Goal: Task Accomplishment & Management: Complete application form

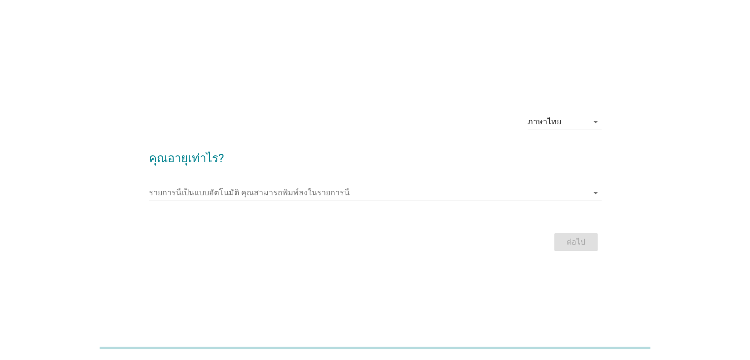
click at [337, 198] on input "รายการนี้เป็นแบบอัตโนมัติ คุณสามารถพิมพ์ลงในรายการนี้" at bounding box center [368, 193] width 439 height 16
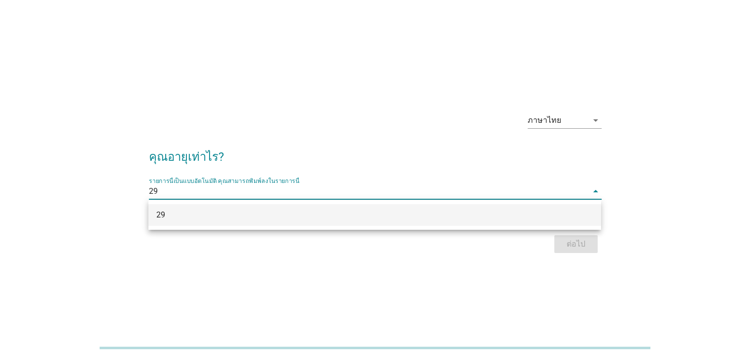
scroll to position [24, 0]
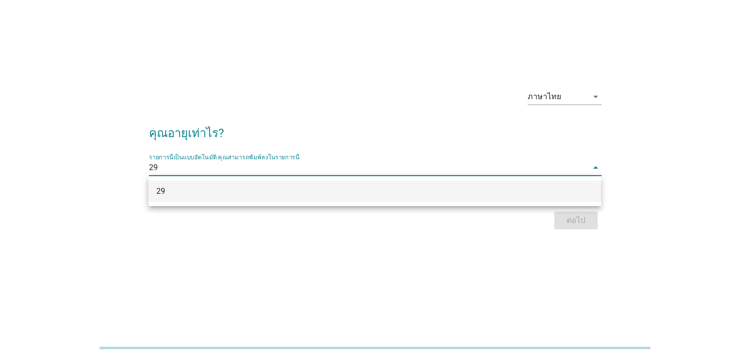
type input "29"
drag, startPoint x: 586, startPoint y: 262, endPoint x: 588, endPoint y: 251, distance: 11.1
click at [586, 261] on div "ภาษาไทย arrow_drop_down คุณอายุเท่าไร? รายการนี้เป็นแบบอัตโนมัติ [PERSON_NAME]พ…" at bounding box center [375, 156] width 750 height 360
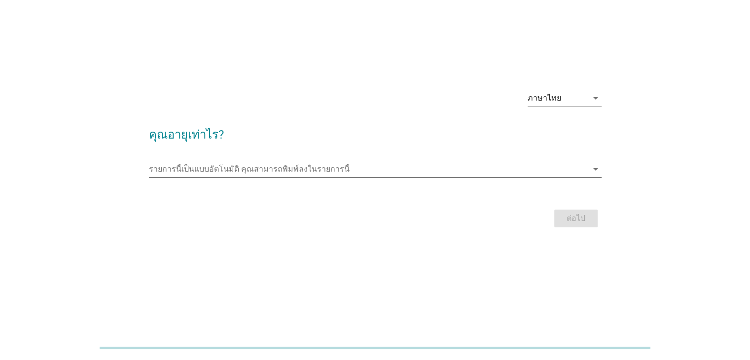
click at [364, 172] on input "รายการนี้เป็นแบบอัตโนมัติ คุณสามารถพิมพ์ลงในรายการนี้" at bounding box center [368, 169] width 439 height 16
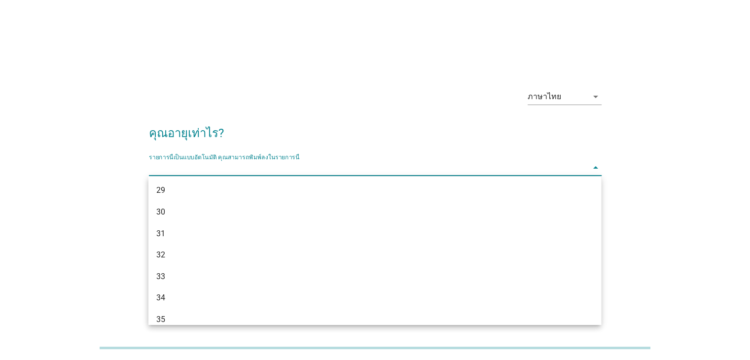
scroll to position [232, 0]
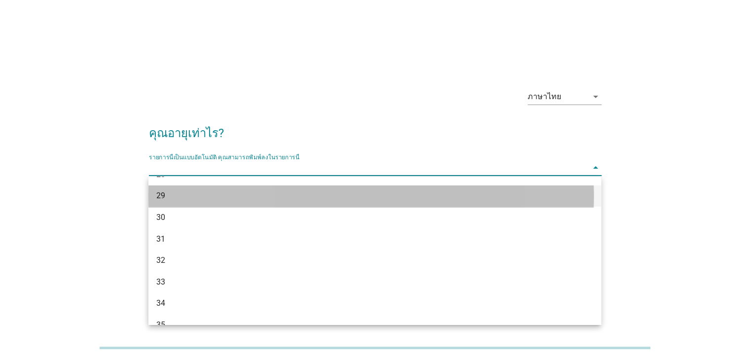
click at [424, 200] on div "29" at bounding box center [356, 196] width 400 height 12
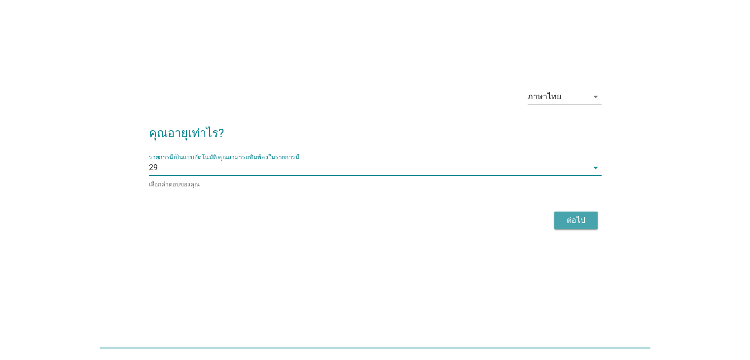
click at [586, 224] on div "ต่อไป" at bounding box center [576, 220] width 28 height 12
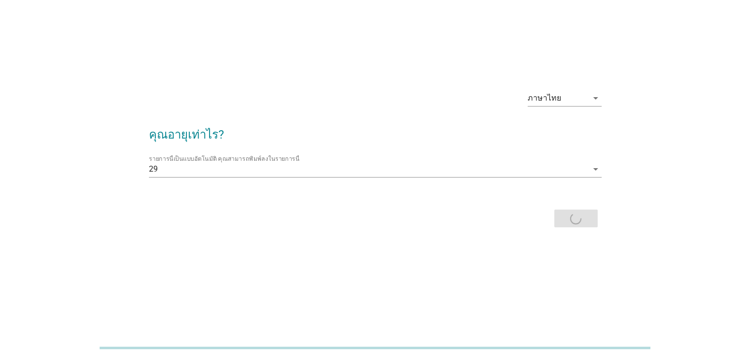
scroll to position [0, 0]
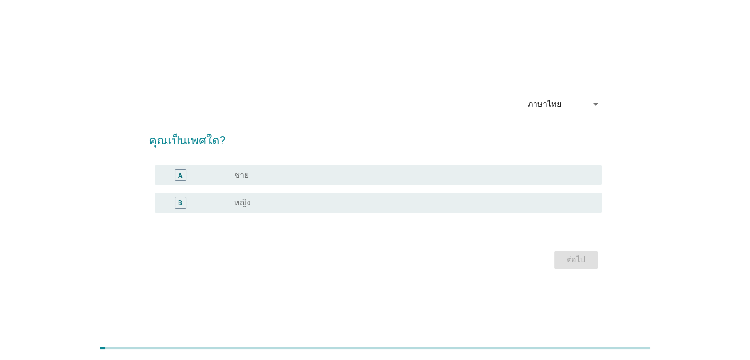
click at [375, 203] on div "radio_button_unchecked หญิง" at bounding box center [409, 203] width 351 height 10
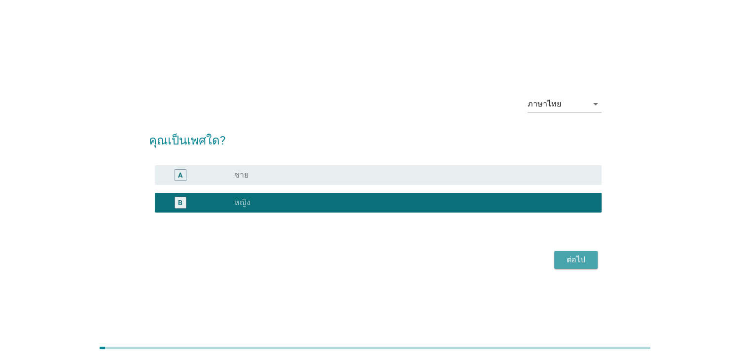
click at [586, 262] on div "ต่อไป" at bounding box center [576, 260] width 28 height 12
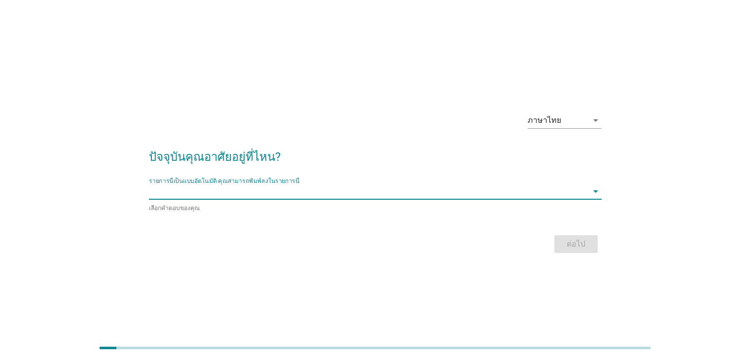
click at [444, 199] on div "รายการนี้เป็นแบบอัตโนมัติ [PERSON_NAME]พิมพ์ลงในรายการนี้ arrow_drop_down" at bounding box center [375, 191] width 453 height 16
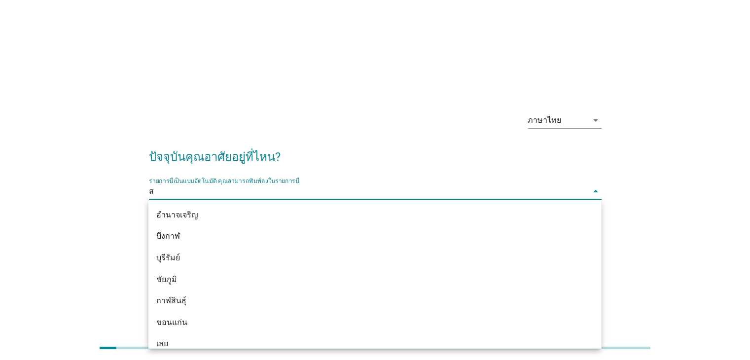
type input "สม"
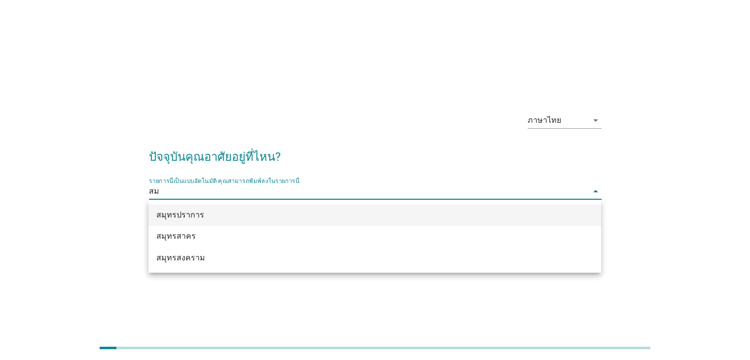
click at [451, 217] on div "สมุทรปราการ" at bounding box center [356, 215] width 400 height 12
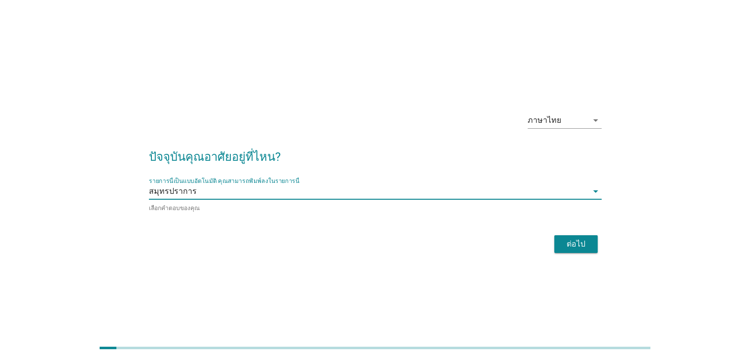
drag, startPoint x: 598, startPoint y: 242, endPoint x: 590, endPoint y: 244, distance: 8.1
click at [594, 243] on div "ต่อไป" at bounding box center [375, 244] width 453 height 24
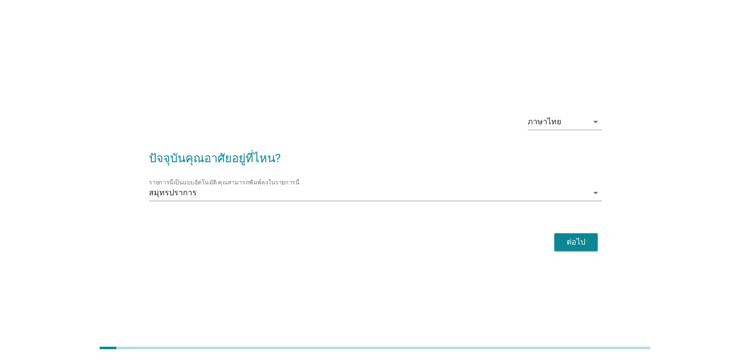
click at [588, 245] on div "ต่อไป" at bounding box center [576, 242] width 28 height 12
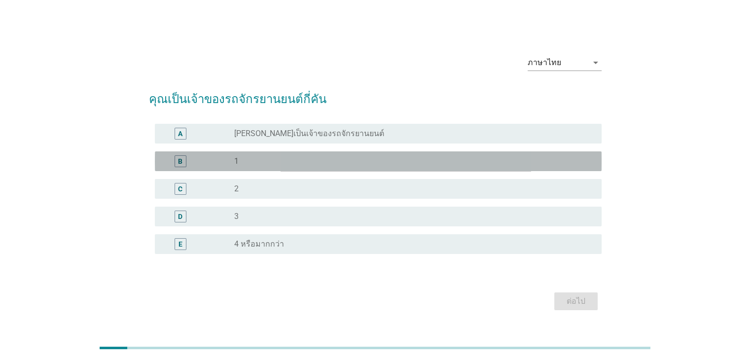
click at [343, 160] on div "radio_button_unchecked 1" at bounding box center [409, 161] width 351 height 10
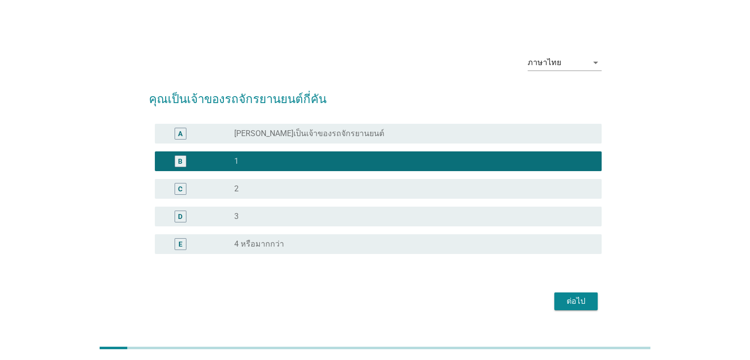
click at [345, 183] on div "radio_button_unchecked 2" at bounding box center [413, 189] width 359 height 12
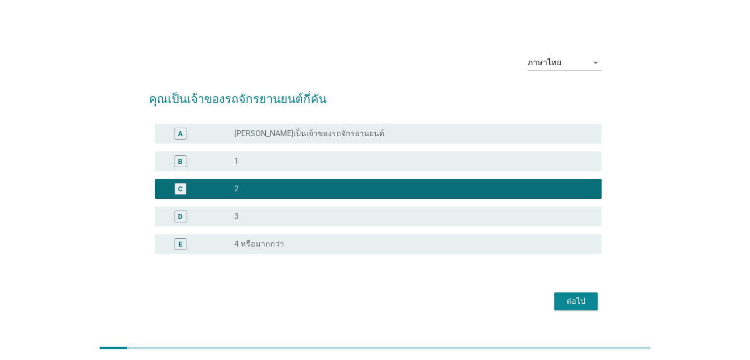
click at [586, 306] on div "ต่อไป" at bounding box center [576, 301] width 28 height 12
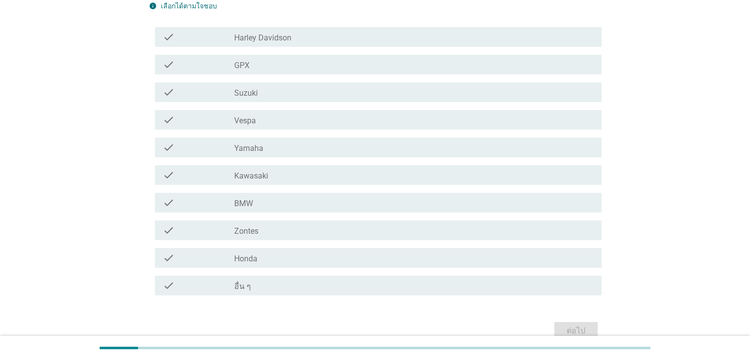
scroll to position [105, 0]
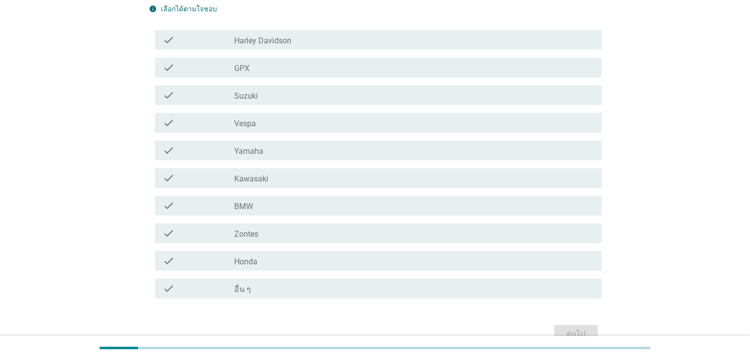
click at [335, 293] on div "check_box_outline_blank อื่น ๆ" at bounding box center [413, 289] width 359 height 12
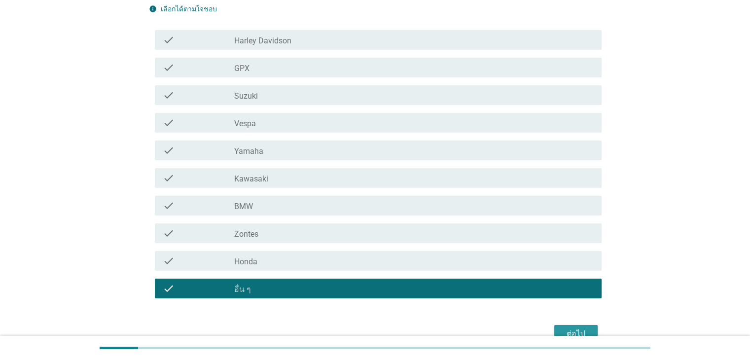
click at [574, 328] on div "ต่อไป" at bounding box center [576, 334] width 28 height 12
